Goal: Navigation & Orientation: Understand site structure

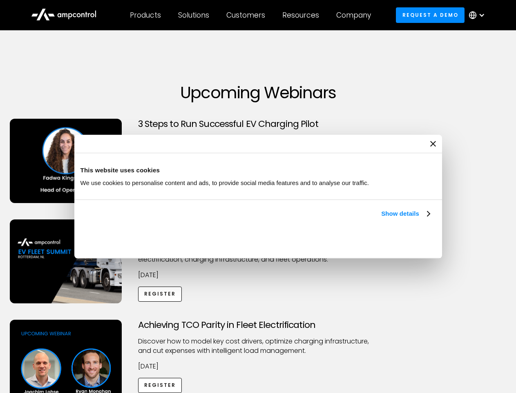
click at [382, 218] on link "Show details" at bounding box center [406, 214] width 48 height 10
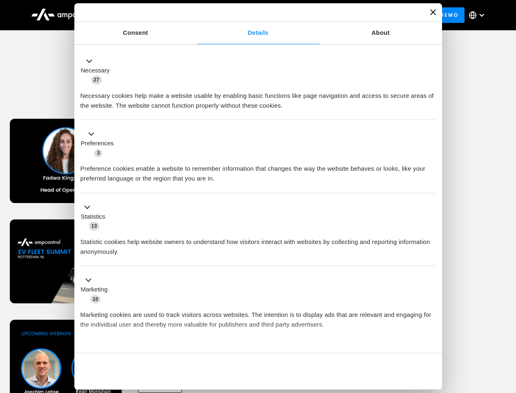
click at [431, 339] on ul "Necessary 27 Necessary cookies help make a website usable by enabling basic fun…" at bounding box center [258, 215] width 364 height 337
click at [507, 330] on div "Achieving TCO Parity in Fleet Electrification Discover how to model key cost dr…" at bounding box center [259, 383] width 514 height 128
click at [251, 15] on div "Customers" at bounding box center [246, 15] width 39 height 9
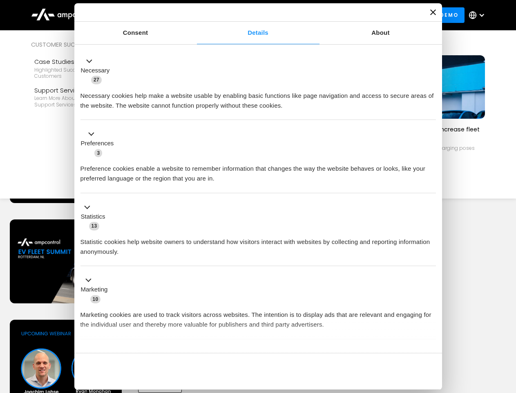
click at [145, 15] on div "Products" at bounding box center [145, 15] width 31 height 9
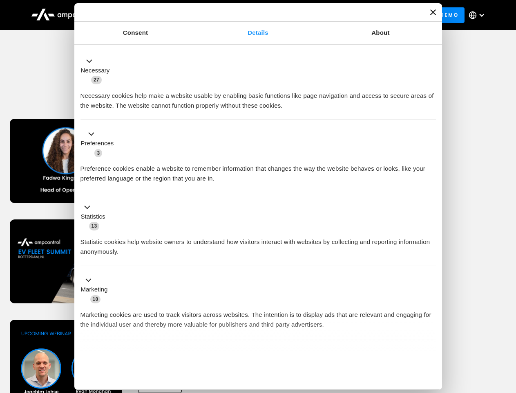
click at [194, 15] on div "Solutions" at bounding box center [193, 15] width 31 height 9
click at [247, 15] on div "Customers" at bounding box center [246, 15] width 39 height 9
click at [303, 15] on div "Resources" at bounding box center [301, 15] width 37 height 9
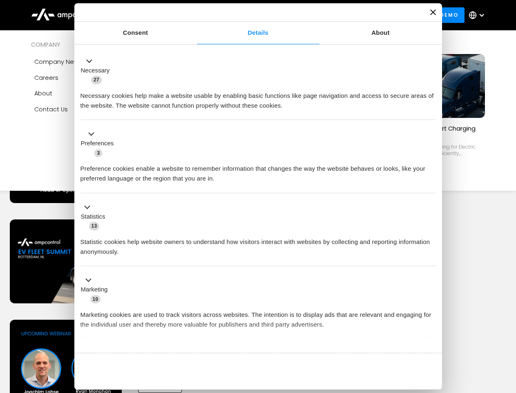
click at [357, 15] on div "Company" at bounding box center [354, 15] width 35 height 9
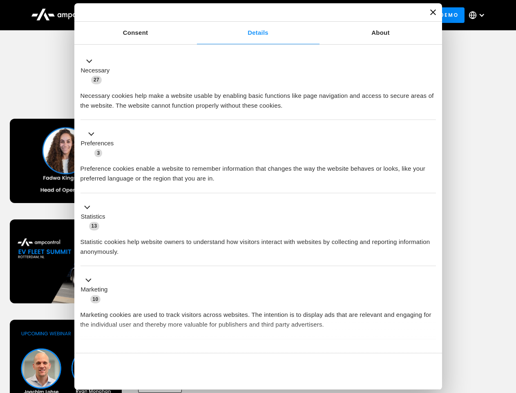
click at [479, 15] on div at bounding box center [482, 15] width 7 height 7
